Goal: Task Accomplishment & Management: Manage account settings

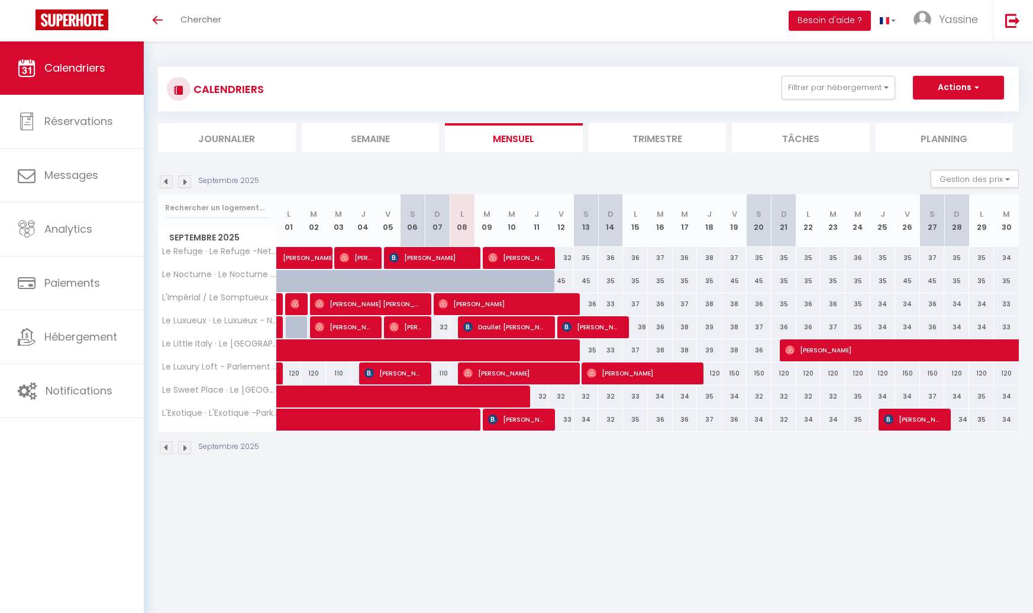
click at [163, 182] on img at bounding box center [166, 181] width 13 height 13
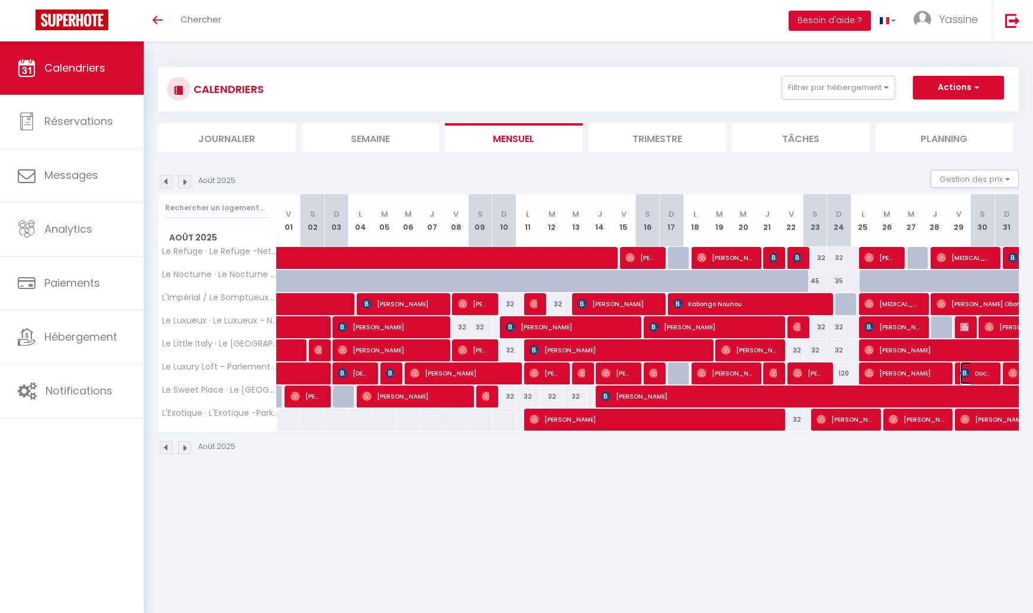
click at [969, 372] on img at bounding box center [965, 372] width 9 height 9
select select "OK"
select select "0"
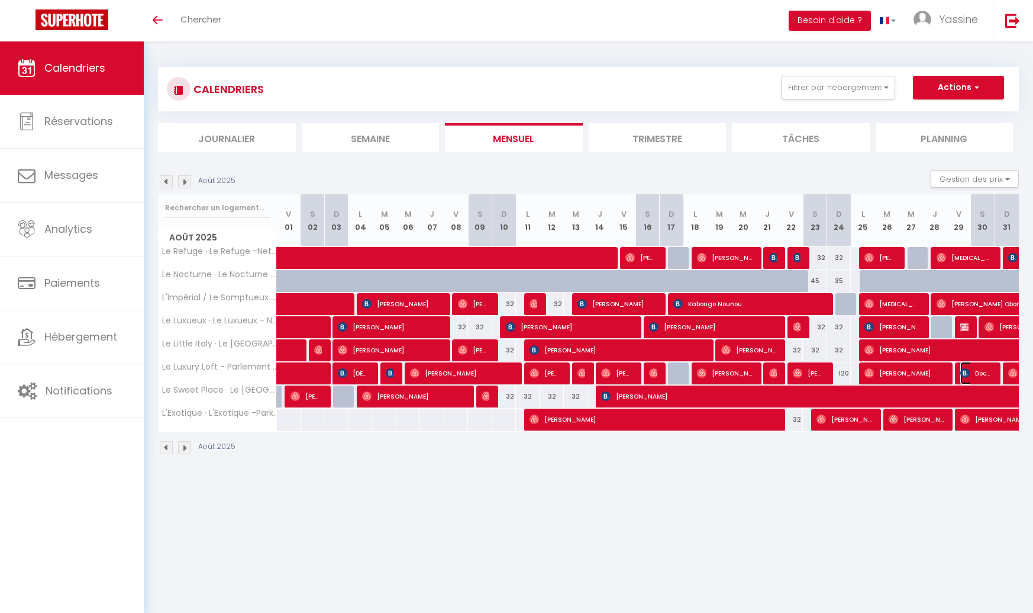
select select "1"
select select
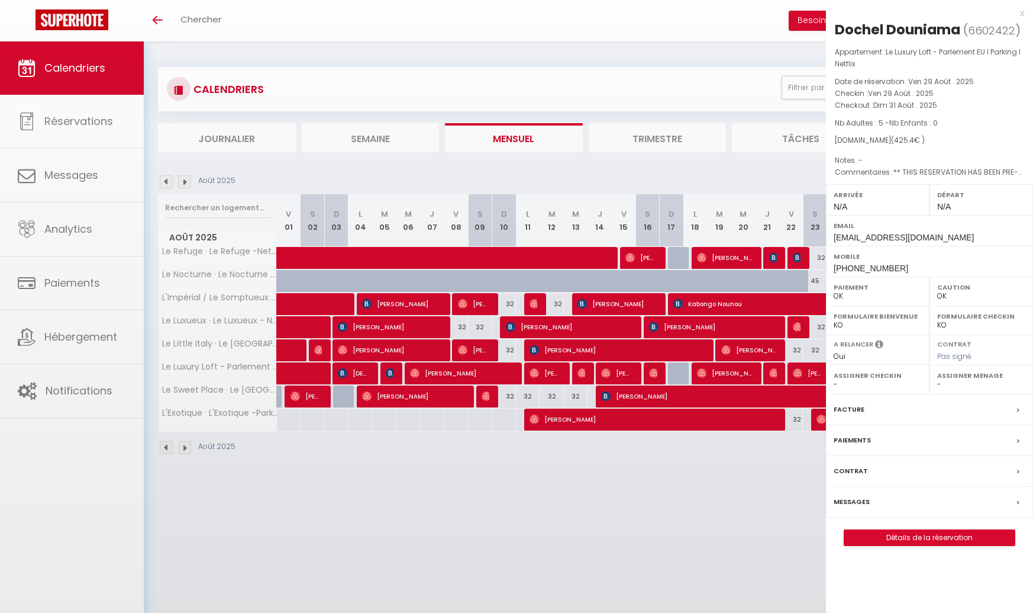
select select "46996"
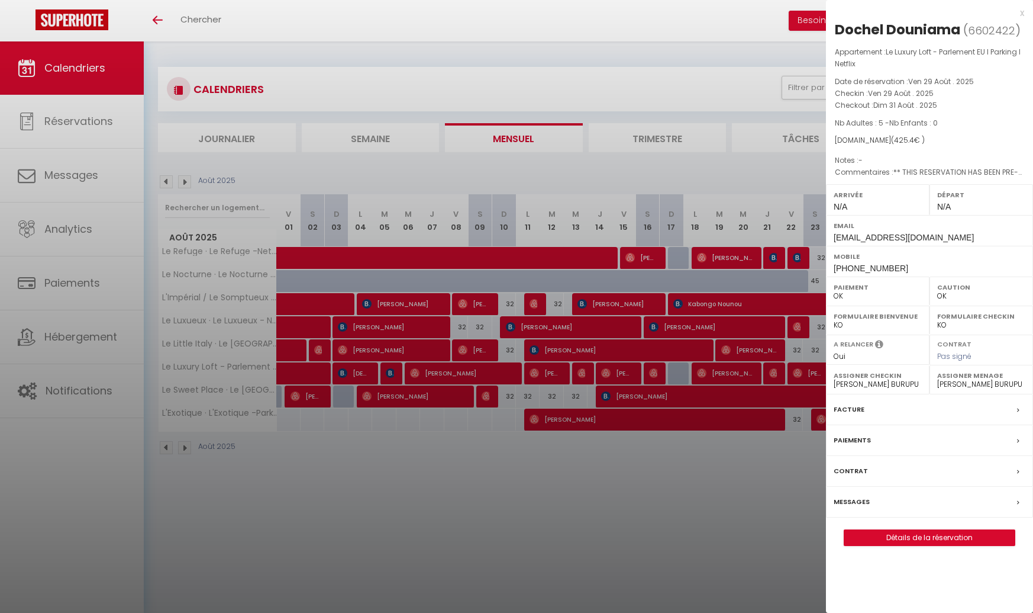
click at [791, 384] on div at bounding box center [516, 306] width 1033 height 613
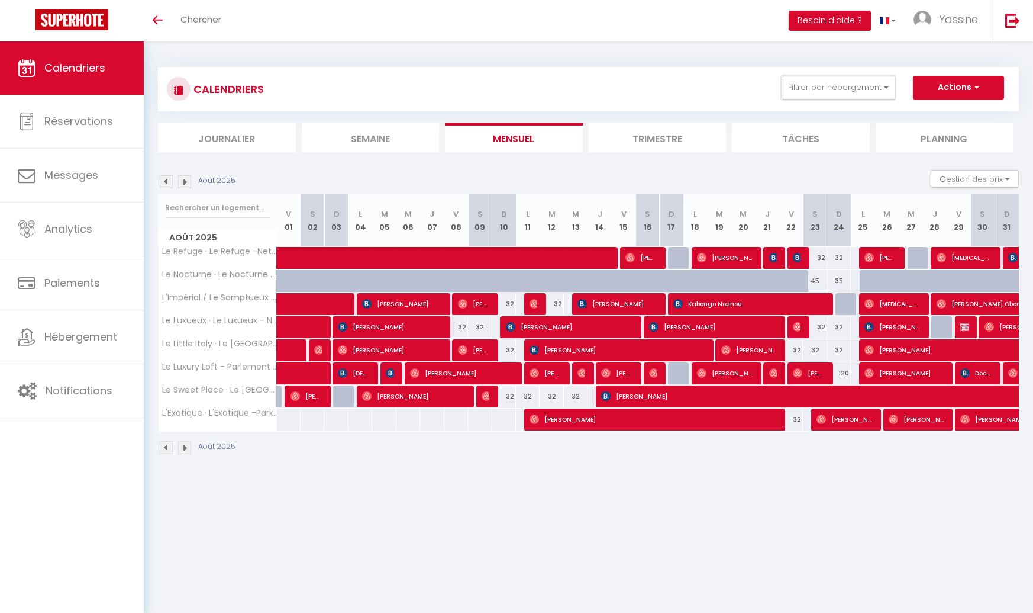
drag, startPoint x: 838, startPoint y: 83, endPoint x: 835, endPoint y: 149, distance: 65.2
click at [838, 83] on button "Filtrer par hébergement" at bounding box center [839, 88] width 114 height 24
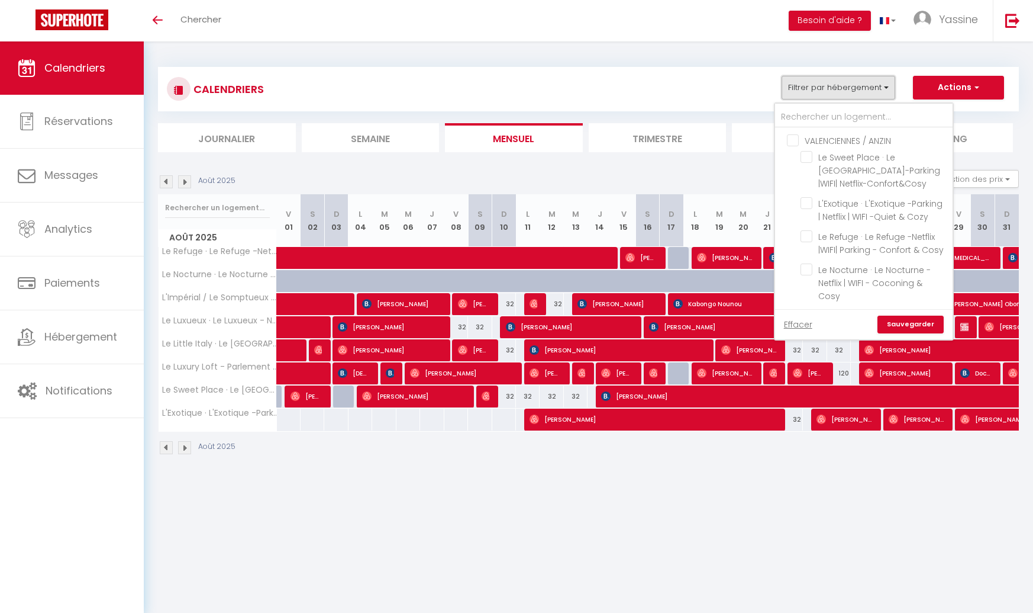
scroll to position [174, 0]
click at [799, 269] on input "[GEOGRAPHIC_DATA]" at bounding box center [876, 275] width 178 height 12
checkbox input "true"
checkbox input "false"
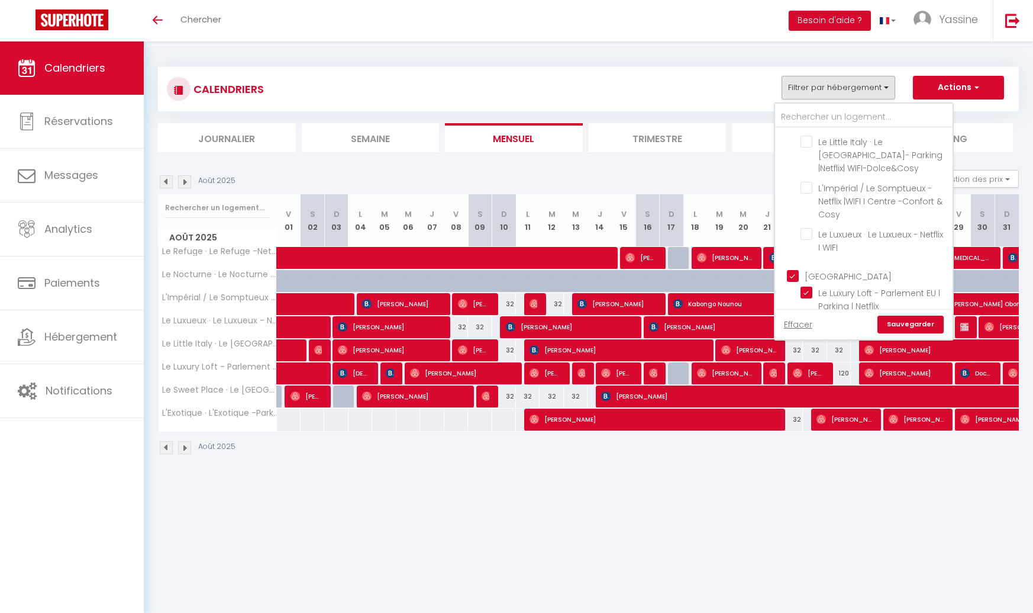
checkbox input "false"
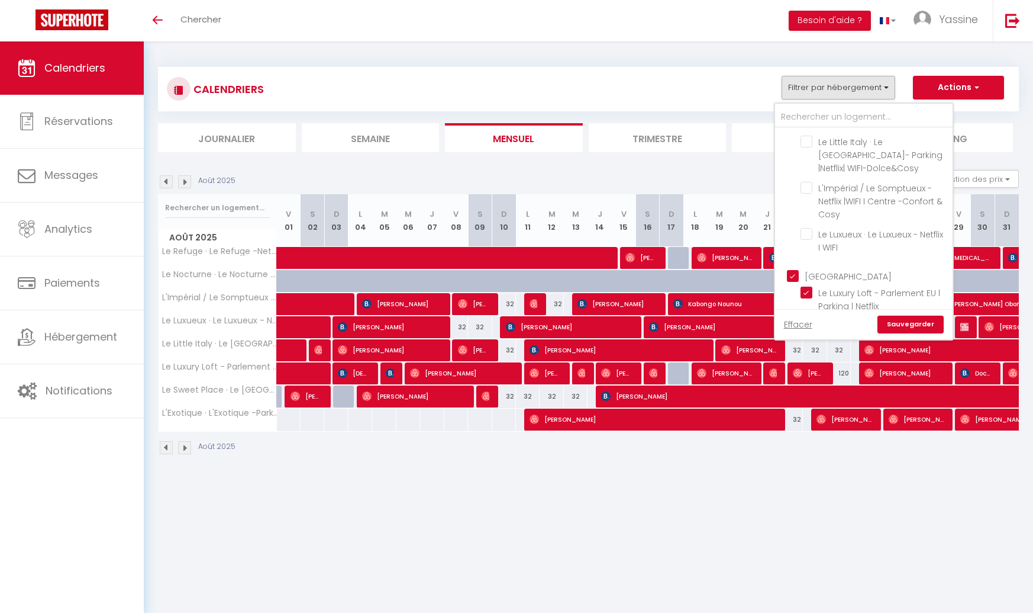
checkbox input "true"
click at [889, 309] on div "Effacer Sauvegarder" at bounding box center [864, 324] width 178 height 30
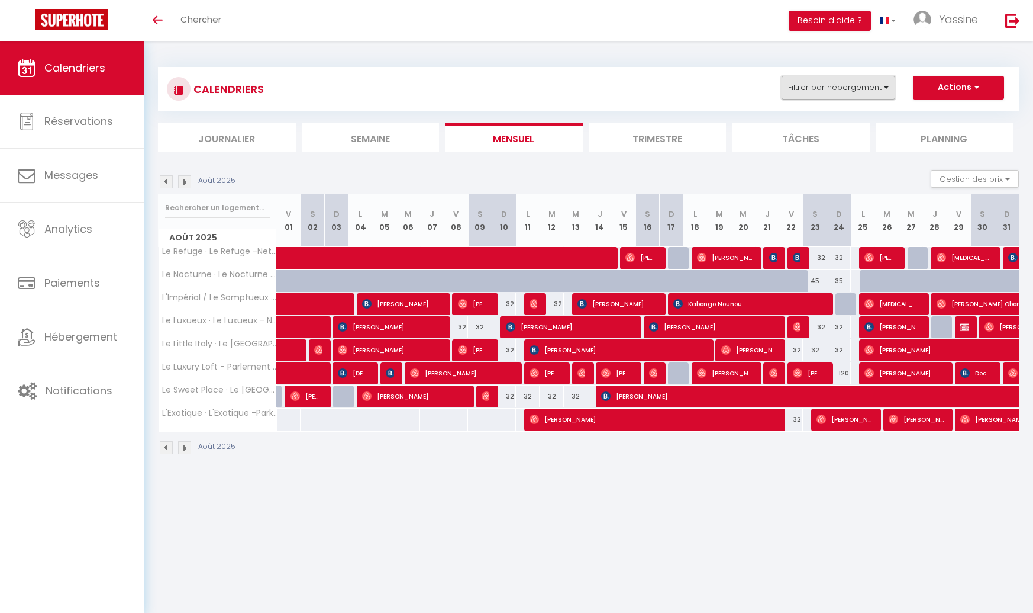
click at [831, 91] on button "Filtrer par hébergement" at bounding box center [839, 88] width 114 height 24
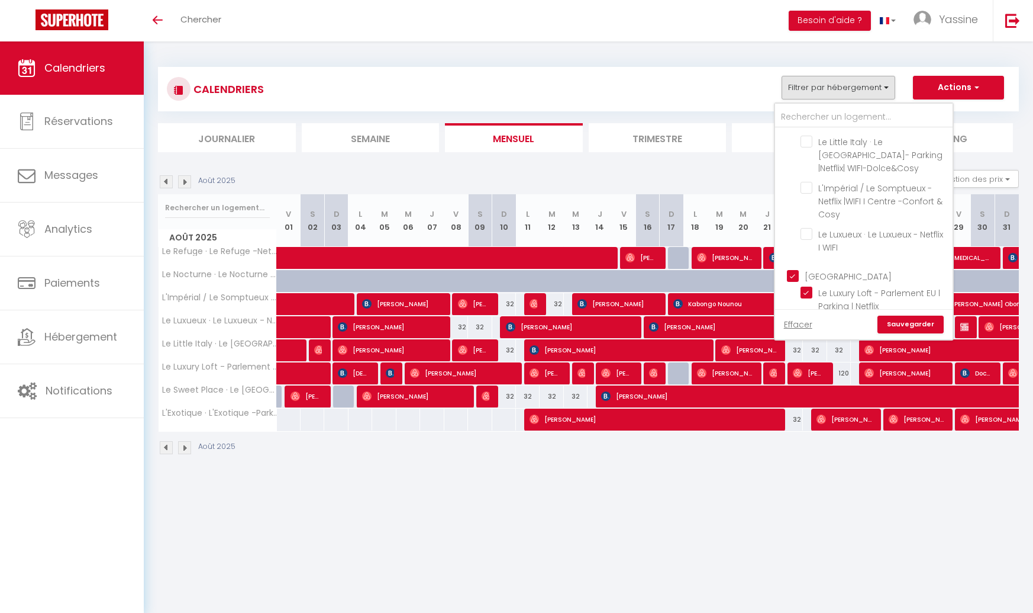
click at [899, 324] on link "Sauvegarder" at bounding box center [911, 324] width 66 height 18
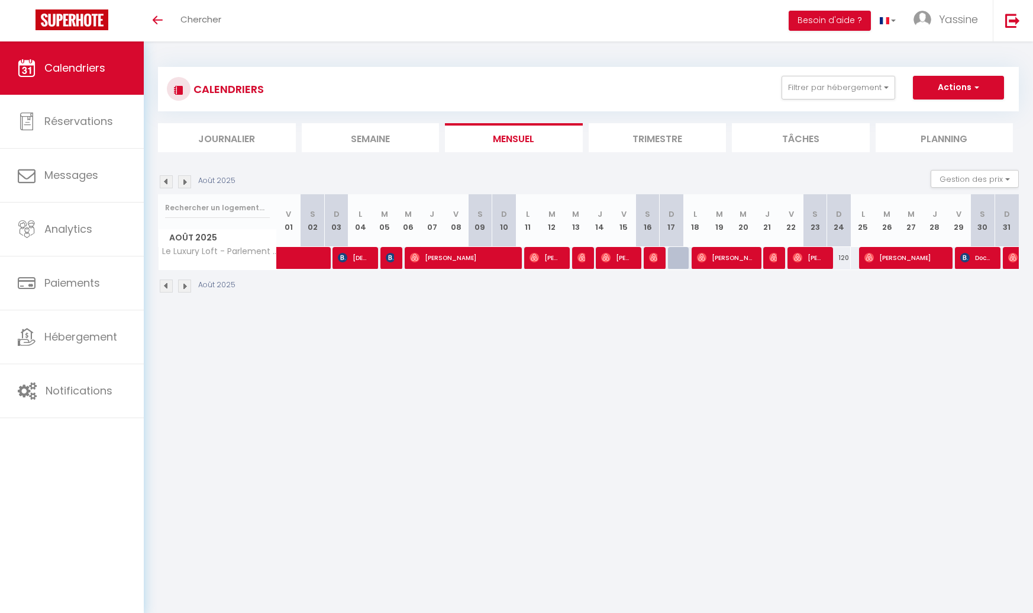
click at [185, 182] on img at bounding box center [184, 181] width 13 height 13
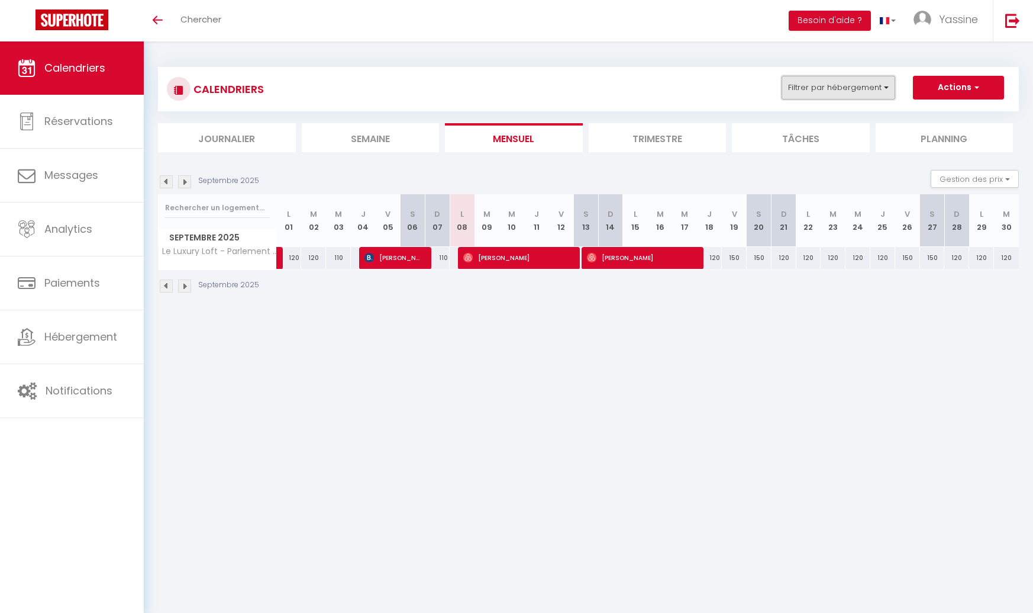
drag, startPoint x: 814, startPoint y: 89, endPoint x: 814, endPoint y: 96, distance: 7.1
click at [814, 89] on button "Filtrer par hébergement" at bounding box center [839, 88] width 114 height 24
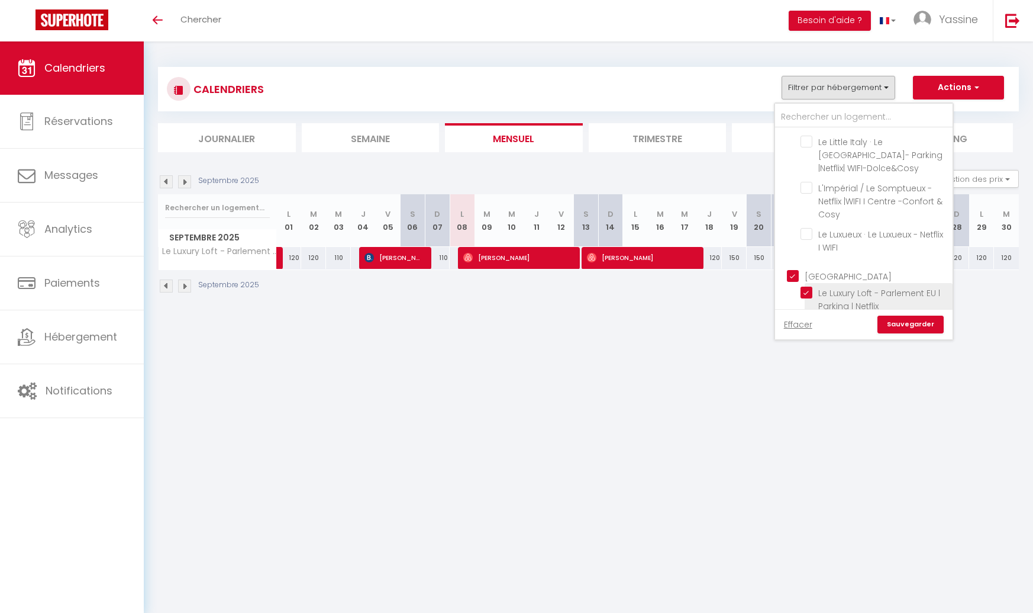
drag, startPoint x: 796, startPoint y: 264, endPoint x: 838, endPoint y: 298, distance: 53.8
click at [796, 269] on input "[GEOGRAPHIC_DATA]" at bounding box center [876, 275] width 178 height 12
checkbox input "false"
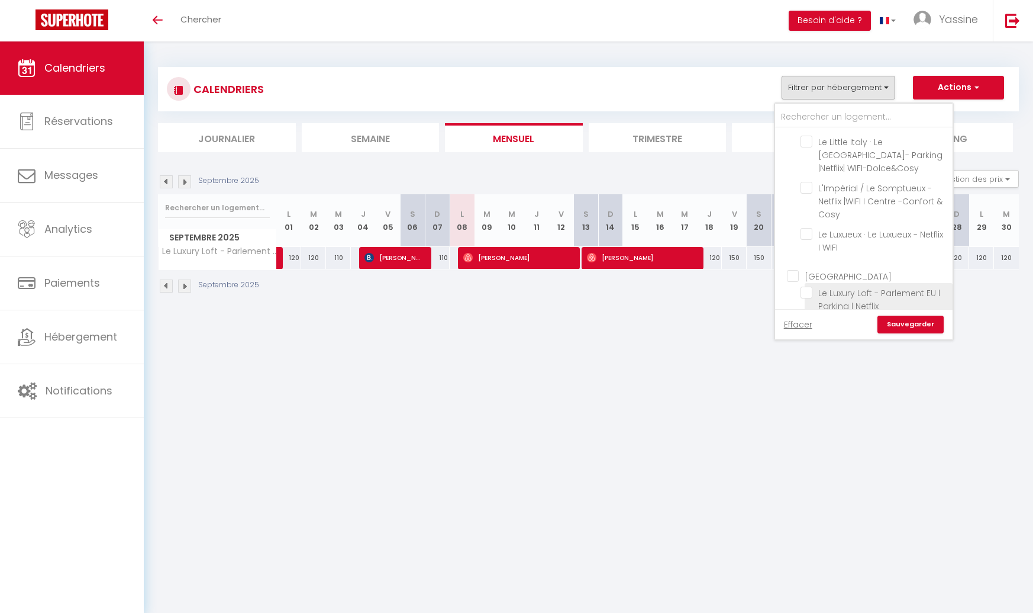
checkbox input "false"
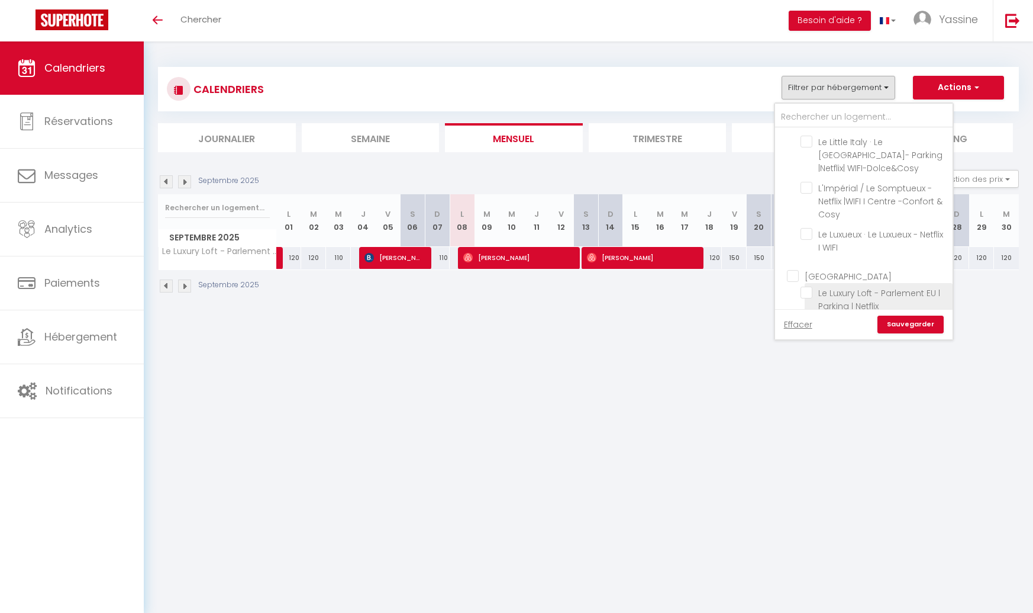
checkbox input "false"
click at [884, 320] on link "Sauvegarder" at bounding box center [911, 324] width 66 height 18
